Goal: Book appointment/travel/reservation

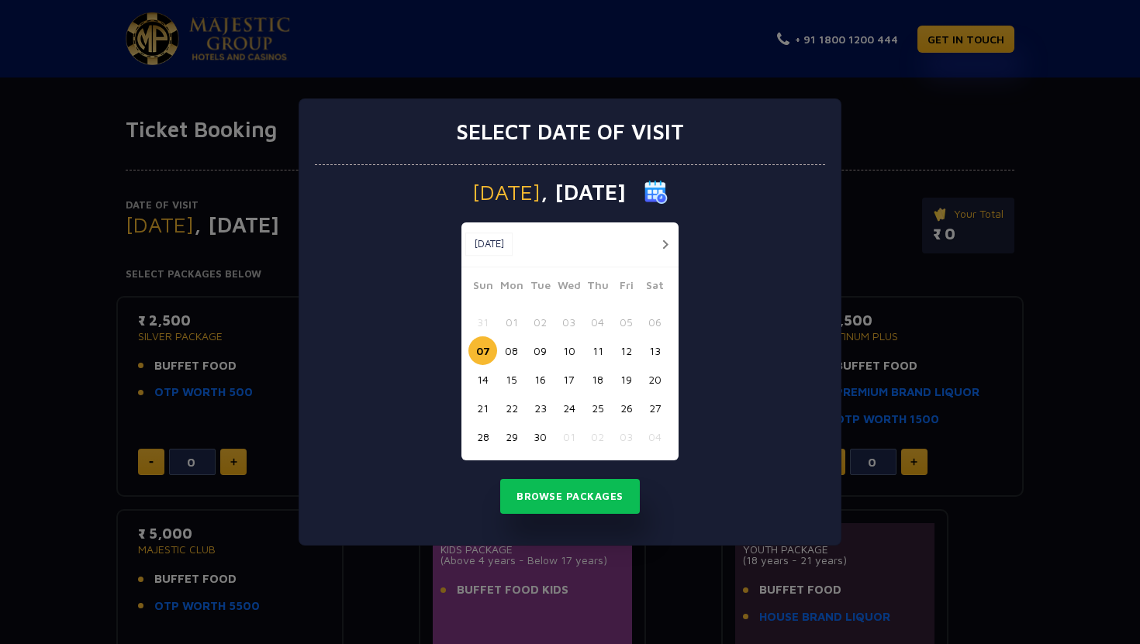
click at [516, 357] on button "08" at bounding box center [511, 351] width 29 height 29
click at [575, 492] on button "Browse Packages" at bounding box center [570, 497] width 140 height 36
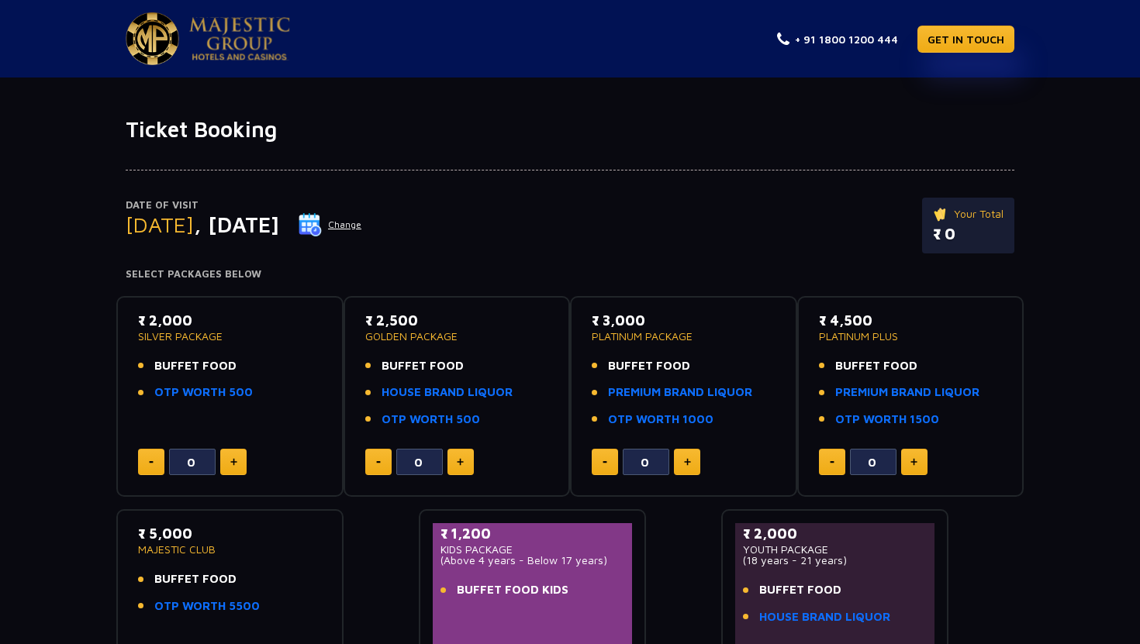
click at [245, 465] on button at bounding box center [233, 462] width 26 height 26
type input "2"
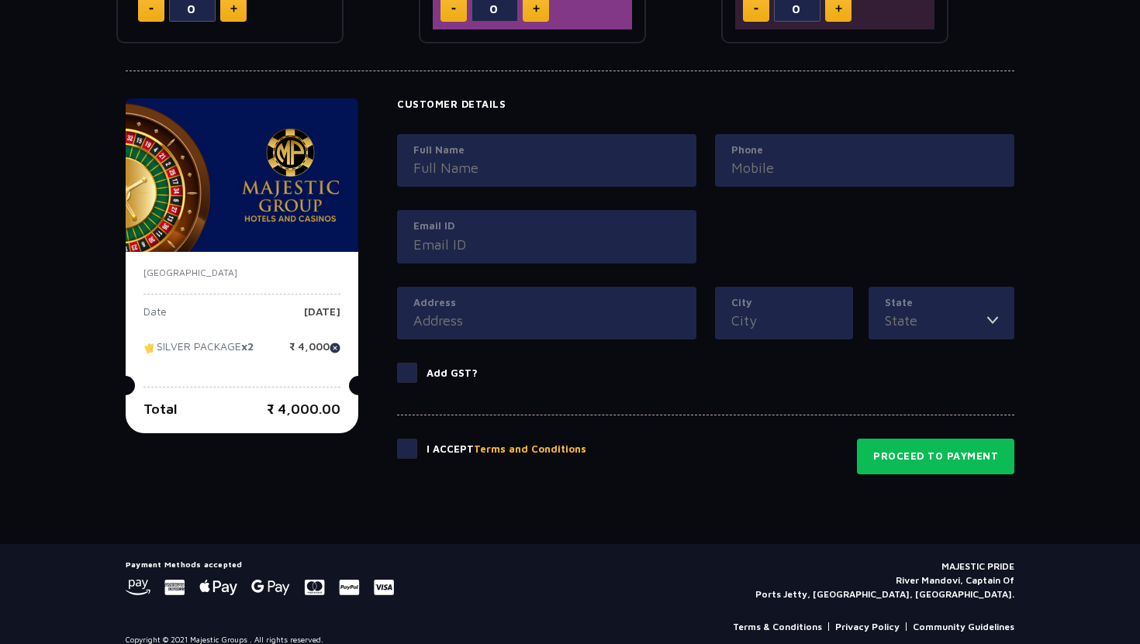
scroll to position [668, 0]
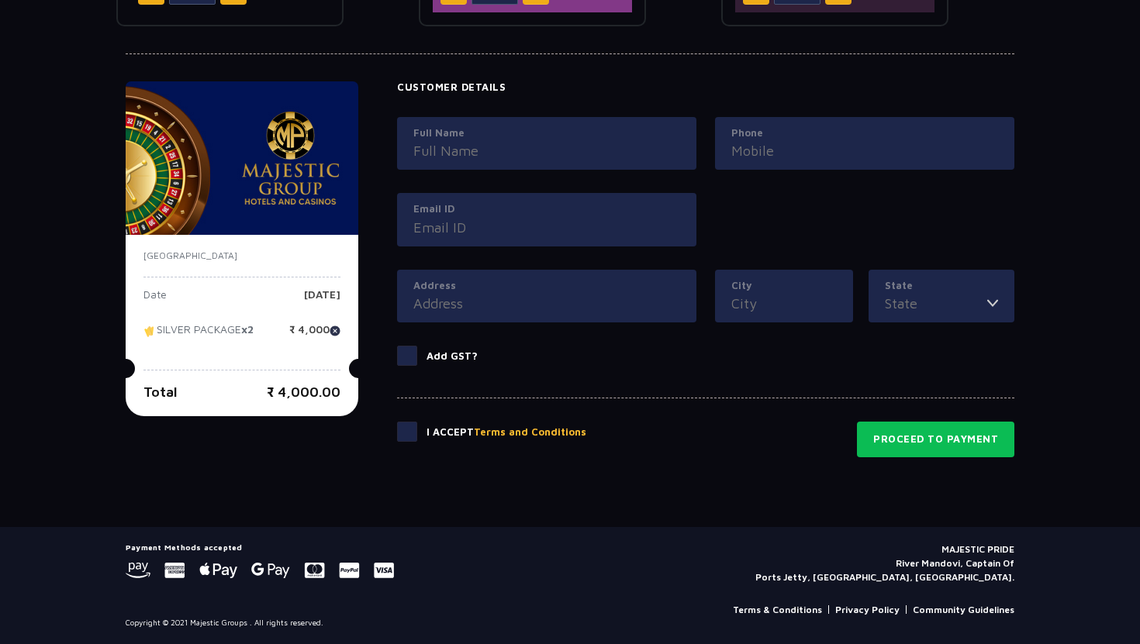
click at [411, 357] on span at bounding box center [407, 356] width 20 height 20
click at [0, 0] on input "Add GST?" at bounding box center [0, 0] width 0 height 0
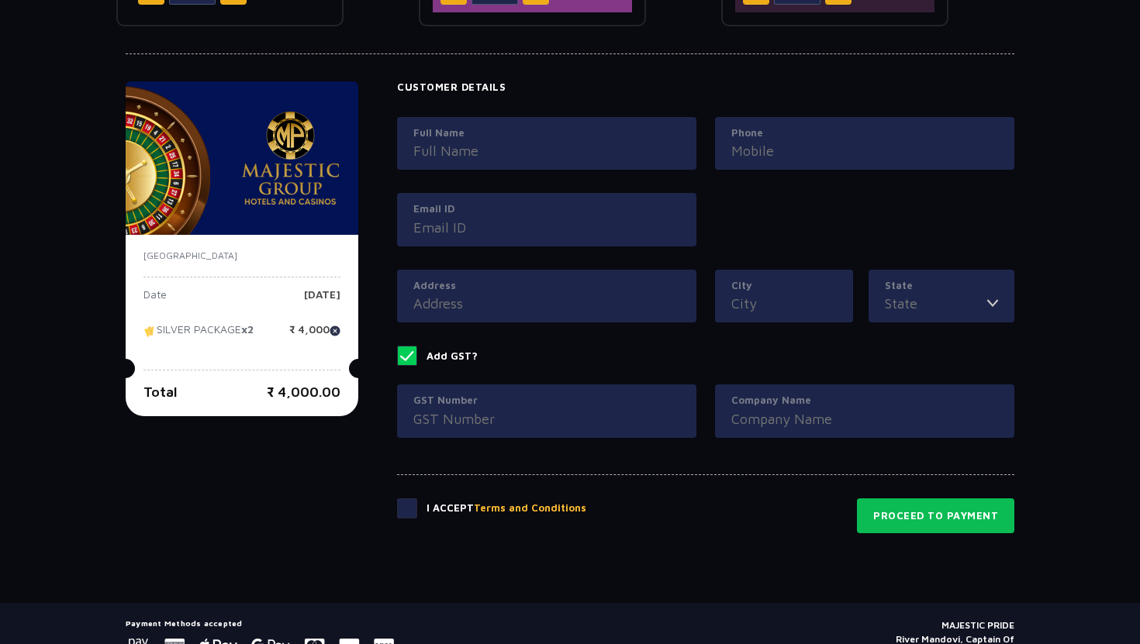
click at [411, 357] on span at bounding box center [407, 356] width 20 height 20
click at [0, 0] on input "Add GST?" at bounding box center [0, 0] width 0 height 0
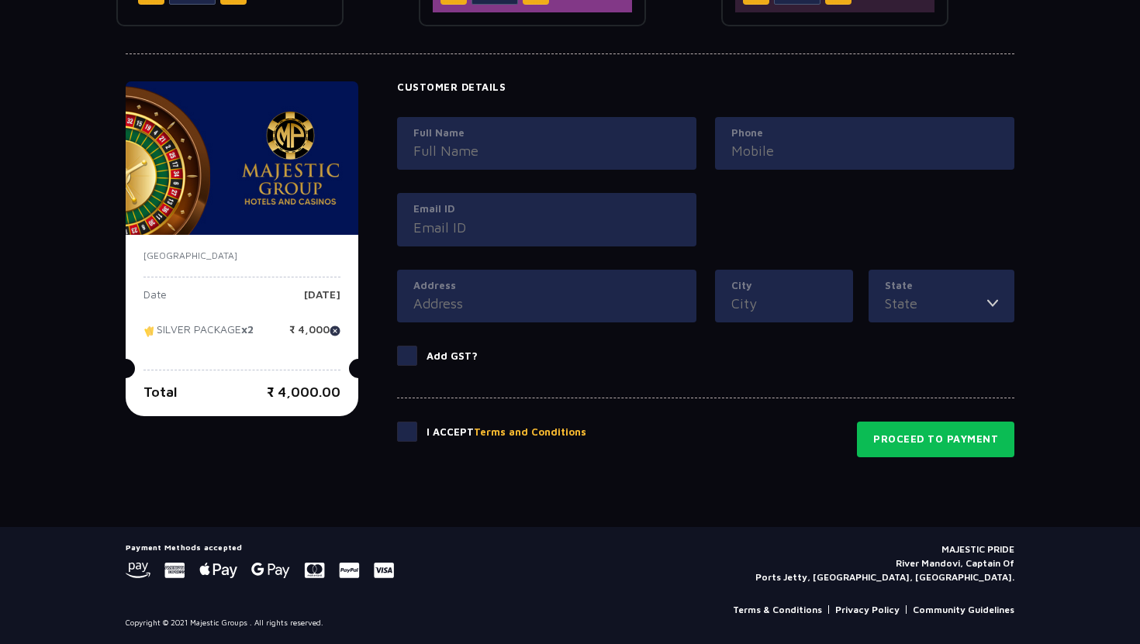
click at [411, 357] on span at bounding box center [407, 356] width 20 height 20
click at [0, 0] on input "Add GST?" at bounding box center [0, 0] width 0 height 0
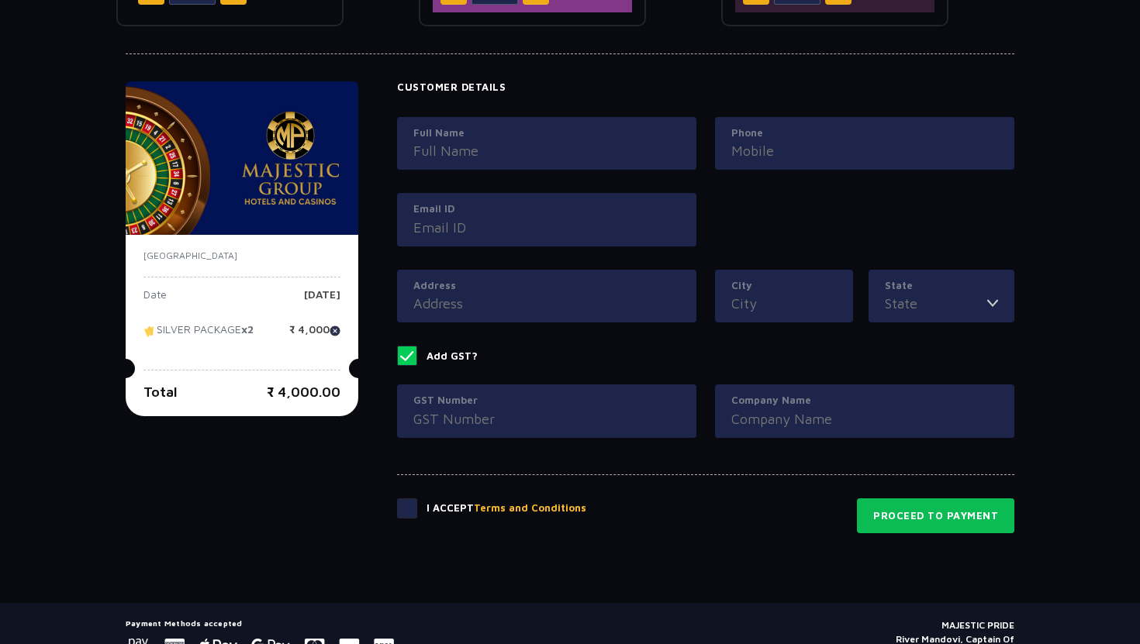
click at [411, 357] on span at bounding box center [407, 356] width 20 height 20
click at [0, 0] on input "Add GST?" at bounding box center [0, 0] width 0 height 0
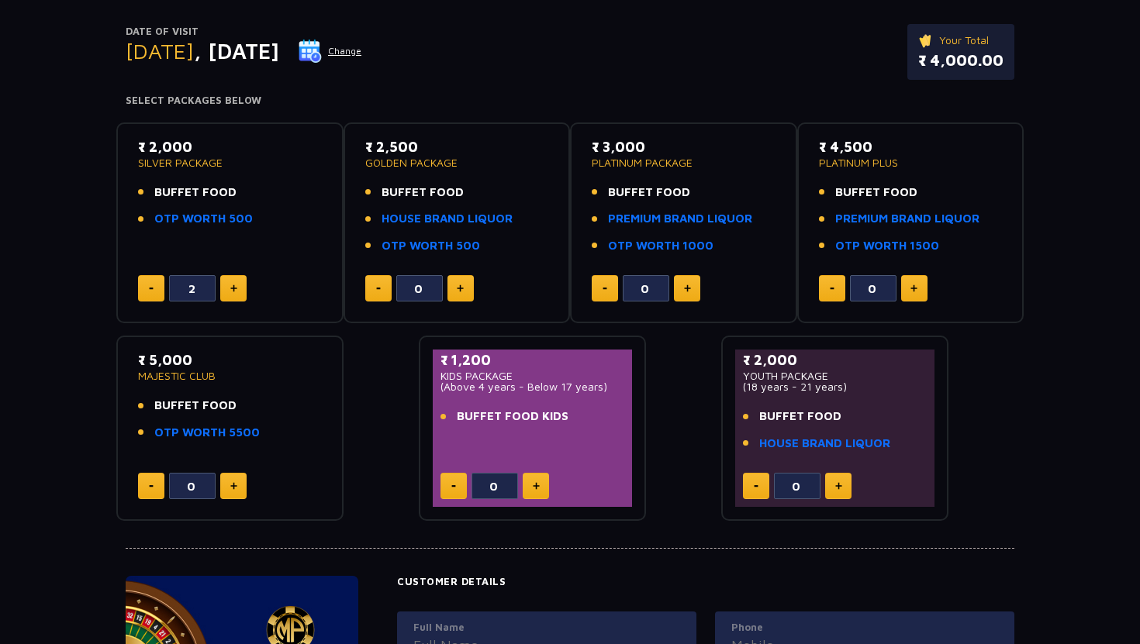
scroll to position [0, 0]
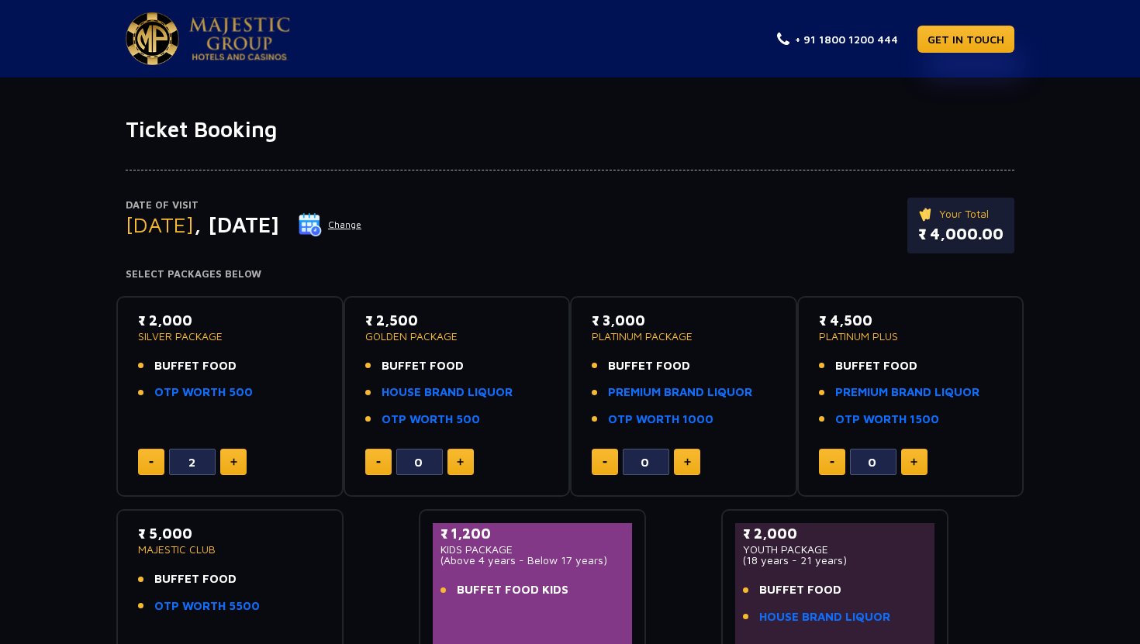
click at [257, 36] on img at bounding box center [239, 38] width 101 height 43
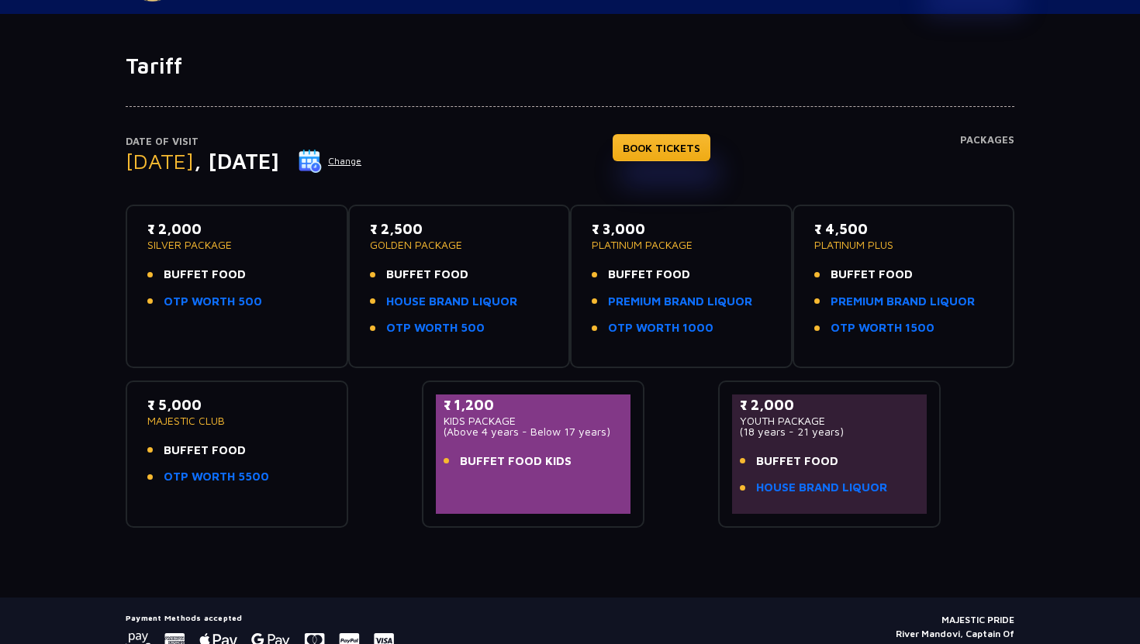
scroll to position [133, 0]
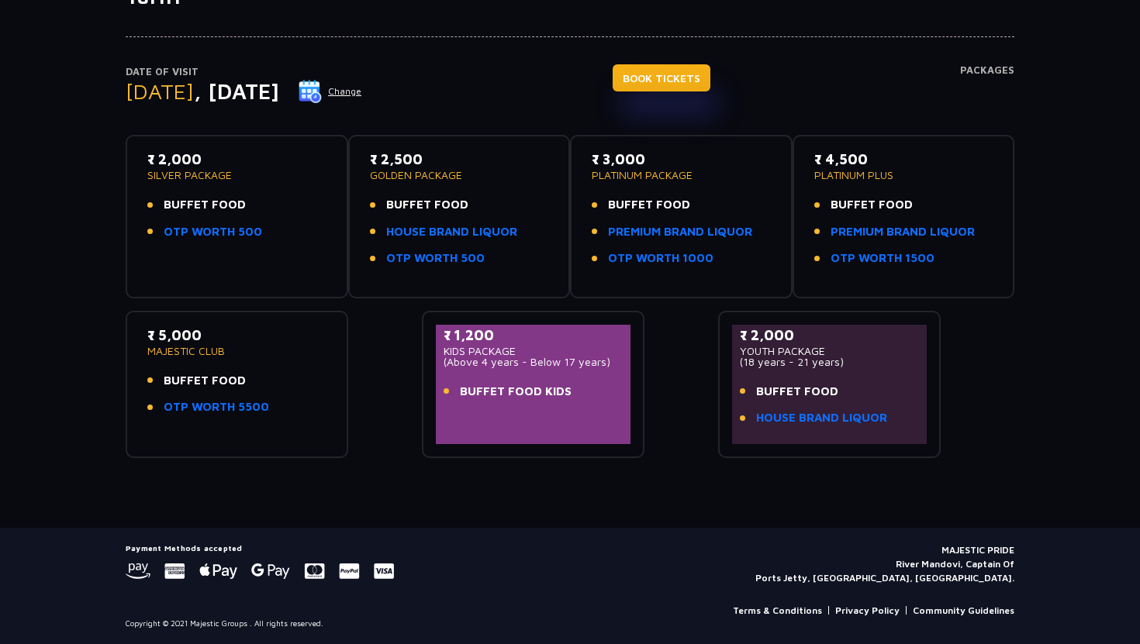
click at [710, 71] on link "BOOK TICKETS" at bounding box center [662, 77] width 98 height 27
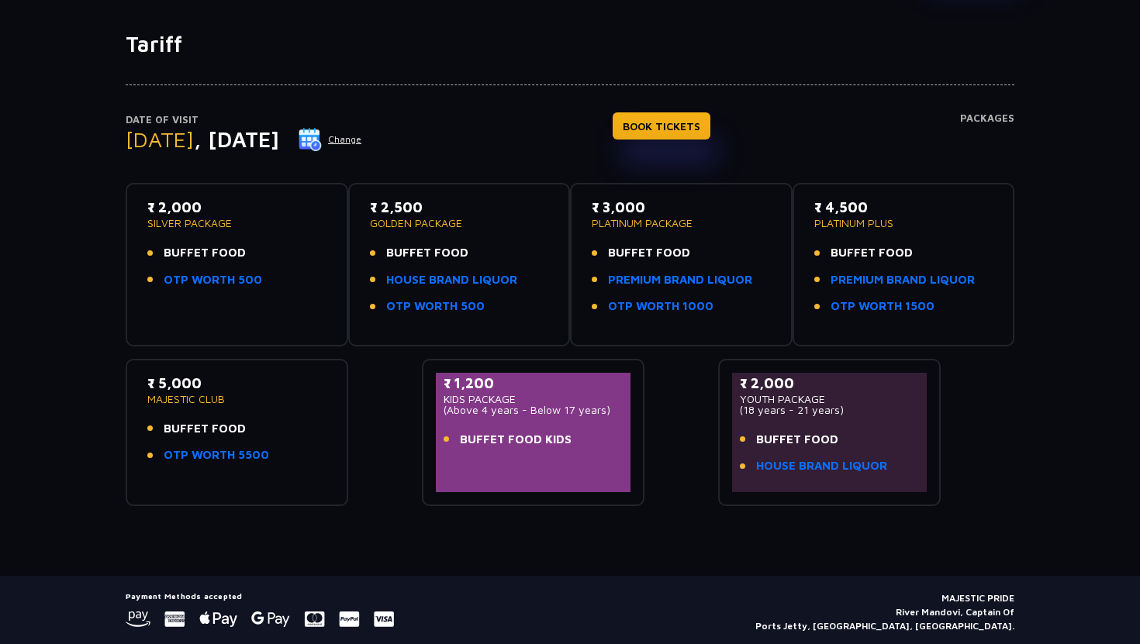
scroll to position [0, 0]
